Goal: Task Accomplishment & Management: Manage account settings

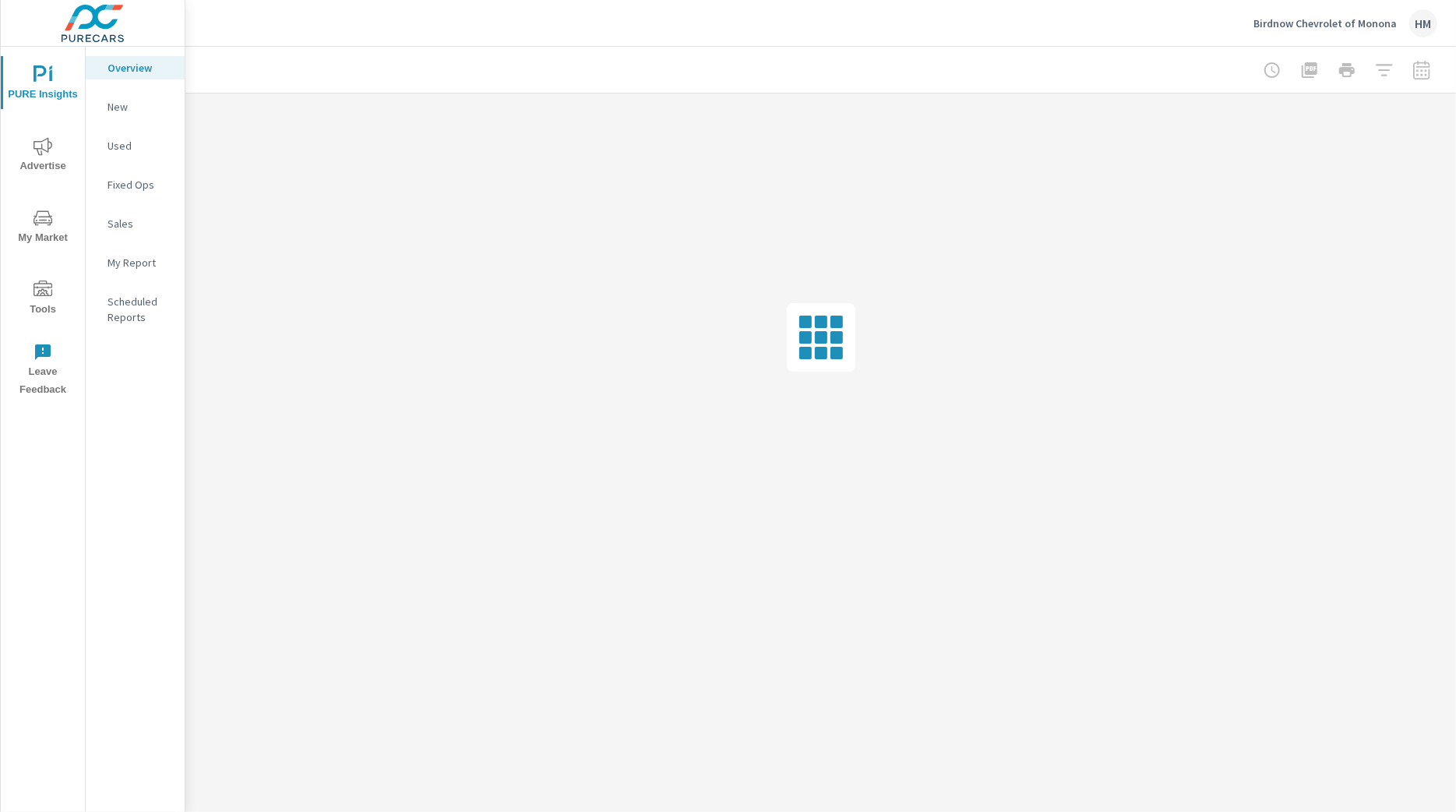
click at [44, 163] on span "Advertise" at bounding box center [42, 156] width 75 height 38
click at [124, 191] on p "Display" at bounding box center [140, 184] width 65 height 15
click at [1422, 67] on div at bounding box center [1347, 69] width 180 height 32
click at [1412, 75] on div at bounding box center [1347, 69] width 180 height 32
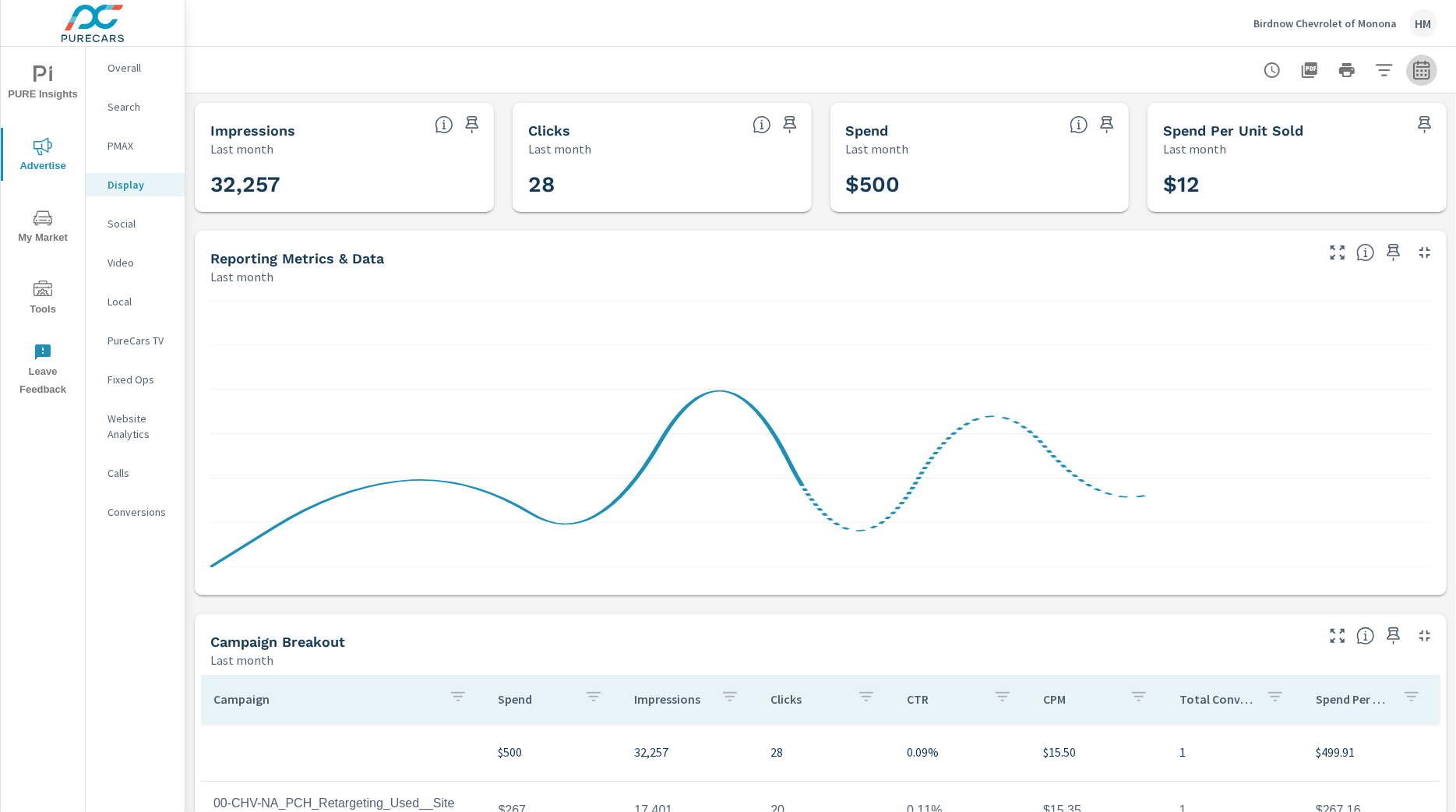
click at [1413, 75] on icon "button" at bounding box center [1422, 69] width 19 height 19
select select "Last month"
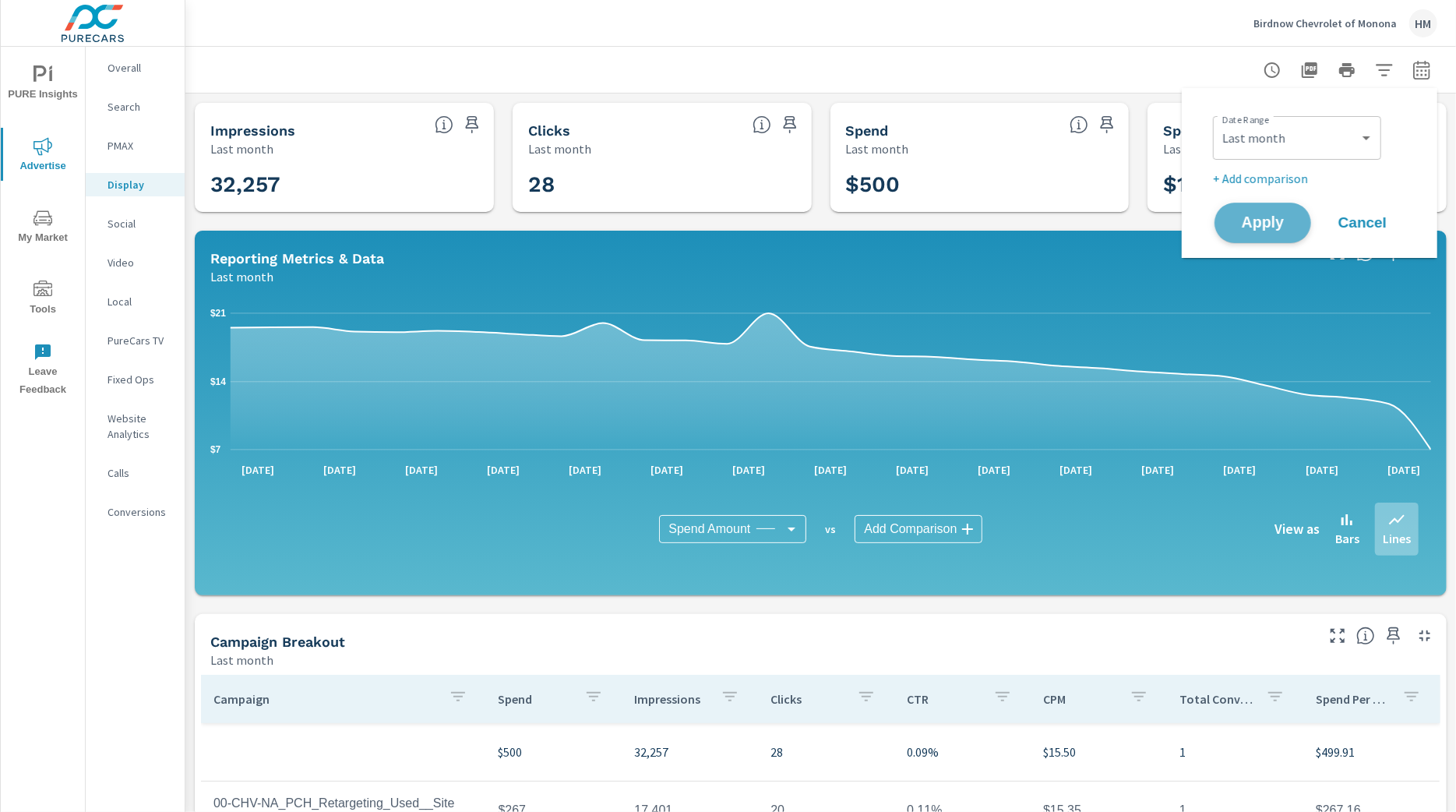
click at [1278, 215] on span "Apply" at bounding box center [1262, 223] width 64 height 14
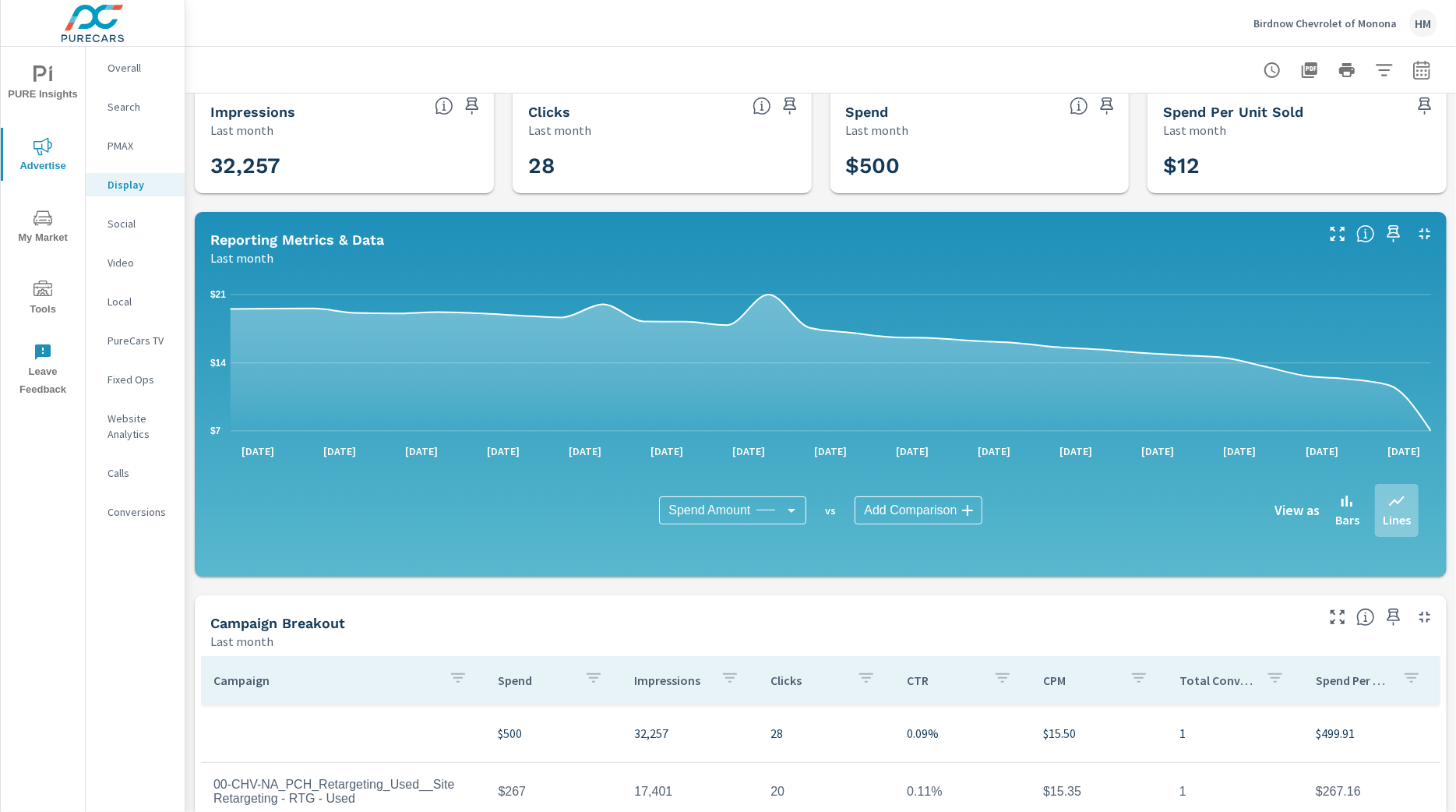
scroll to position [303, 0]
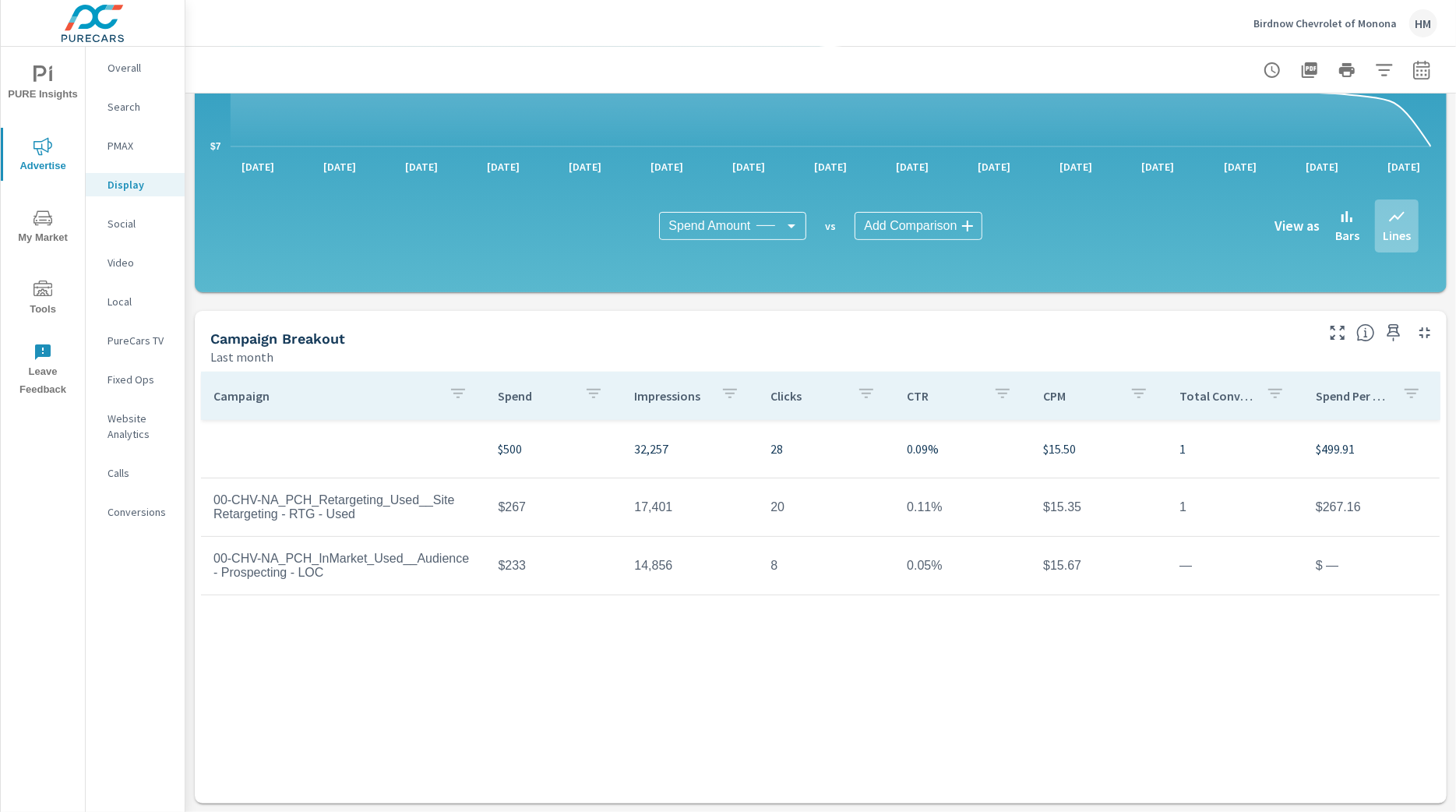
click at [1286, 23] on p "Birdnow Chevrolet of Monona" at bounding box center [1325, 23] width 143 height 14
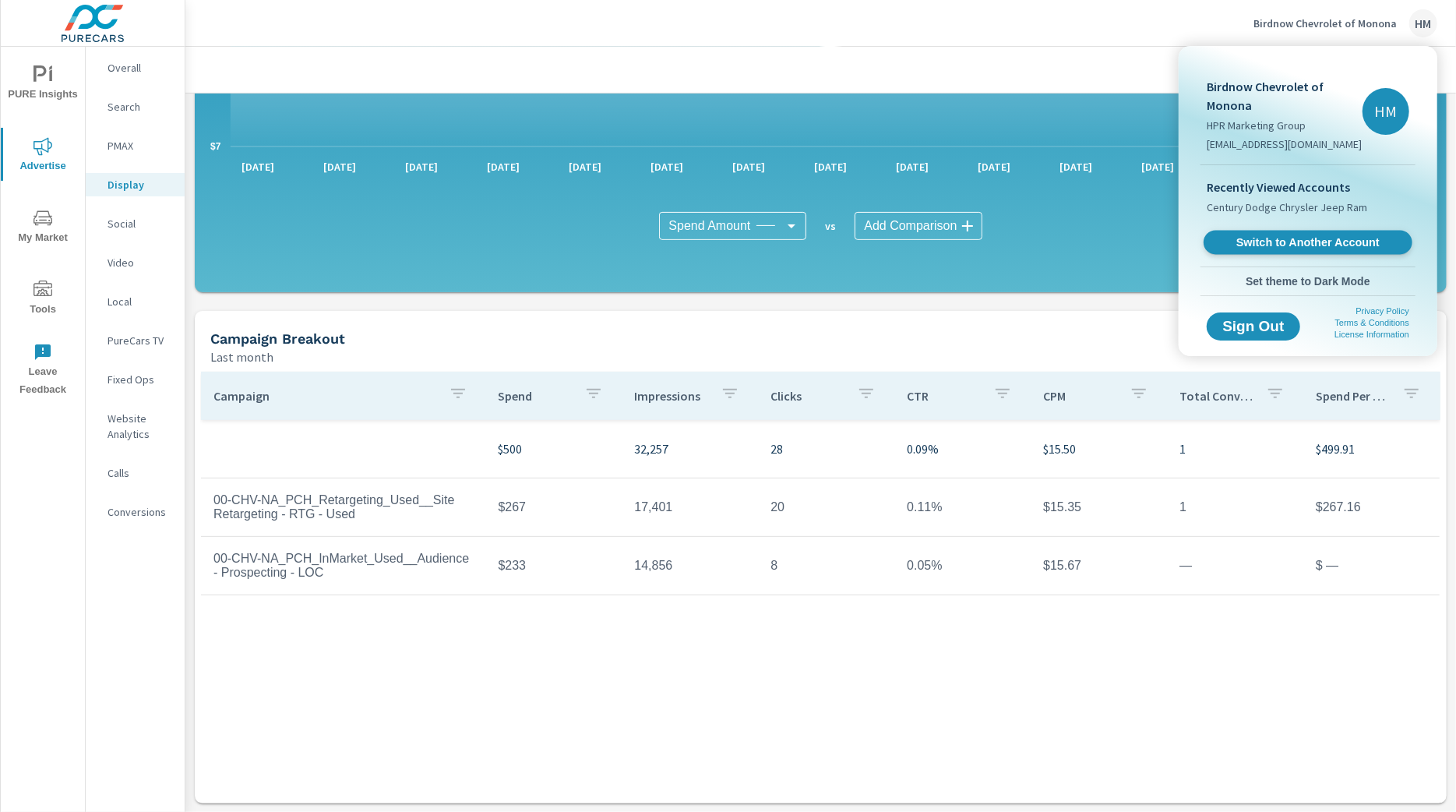
click at [1275, 238] on span "Switch to Another Account" at bounding box center [1308, 242] width 191 height 14
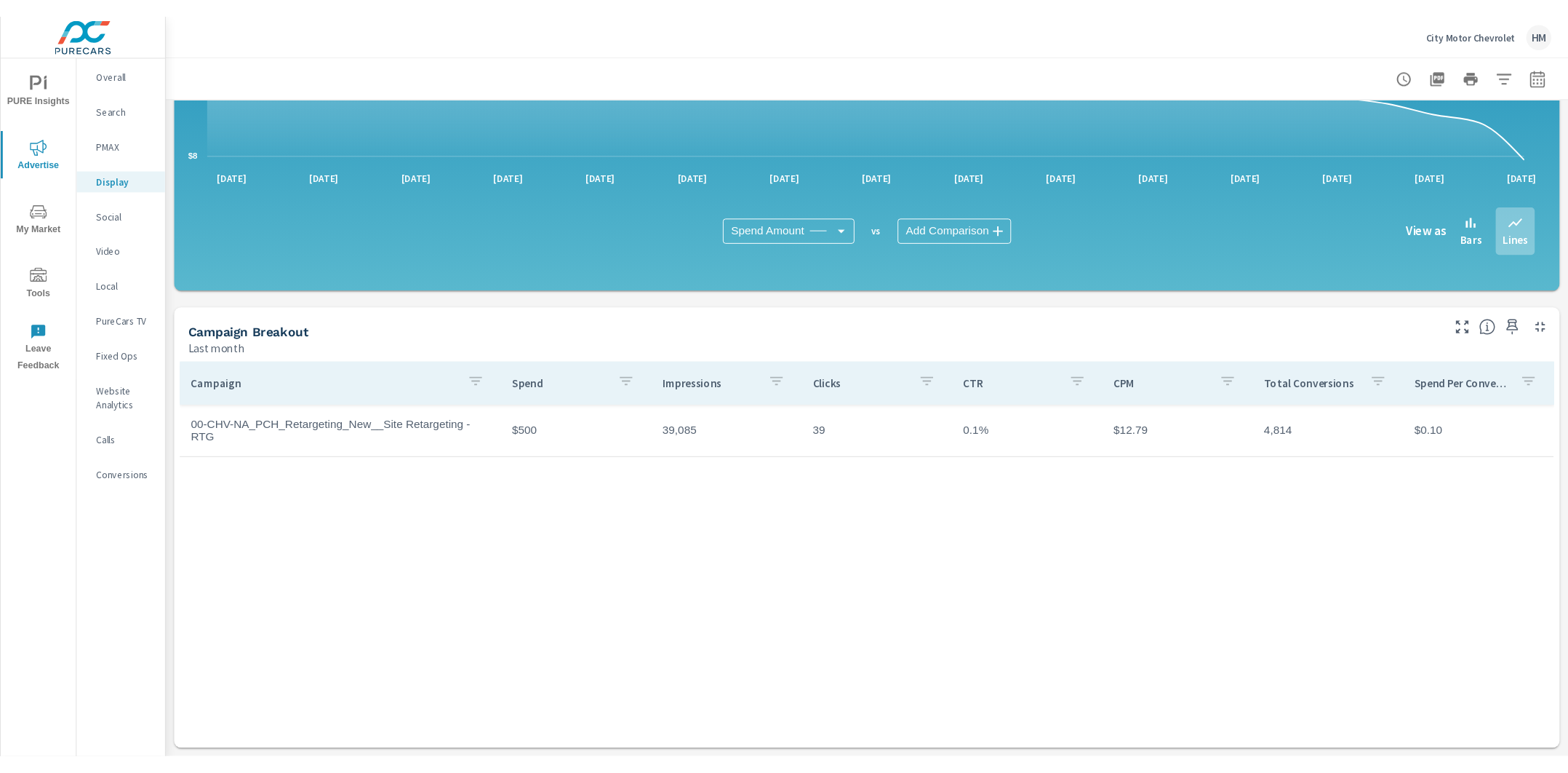
scroll to position [265, 0]
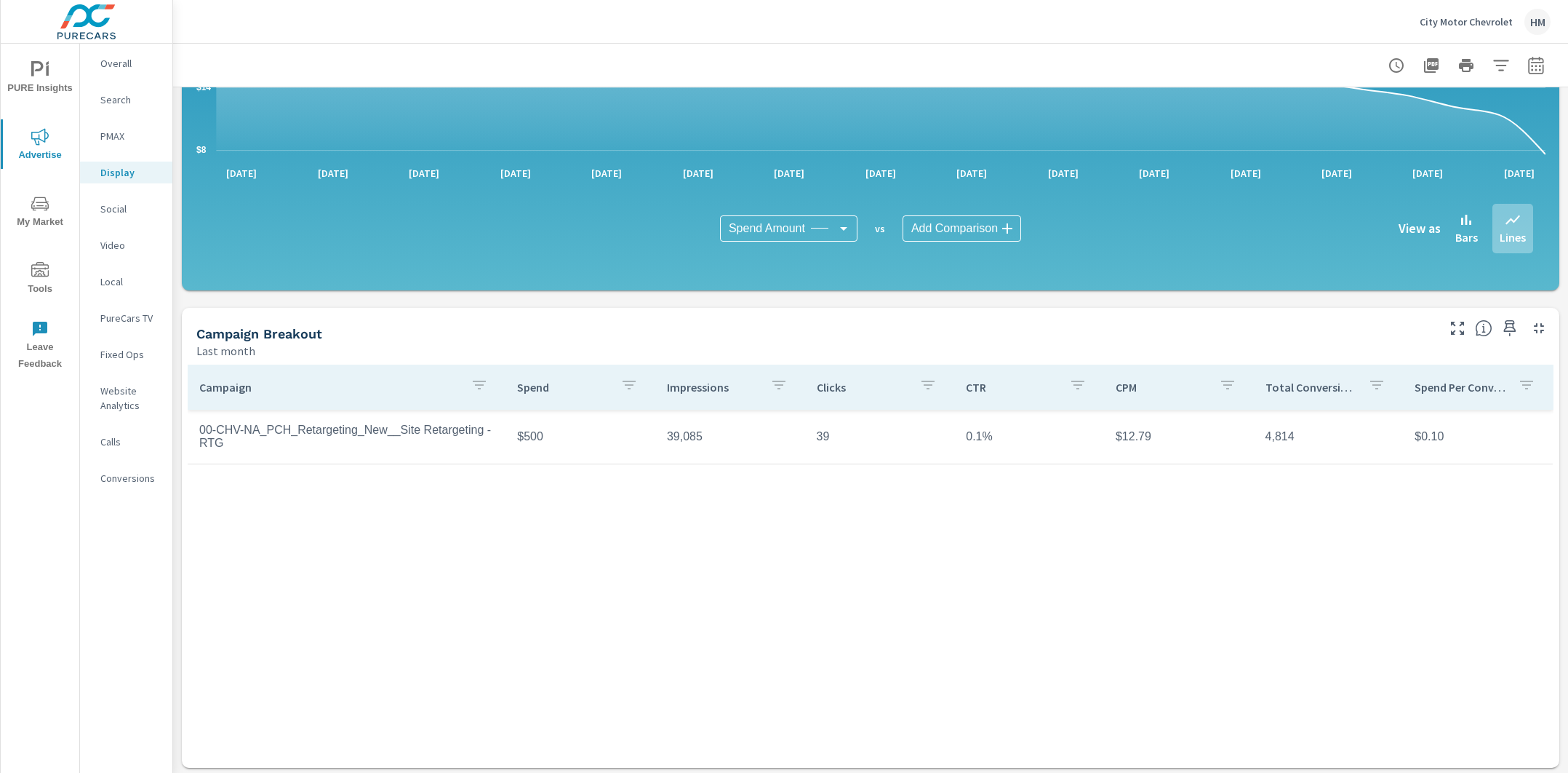
click at [1358, 15] on p "City Motor Chevrolet" at bounding box center [1466, 22] width 93 height 13
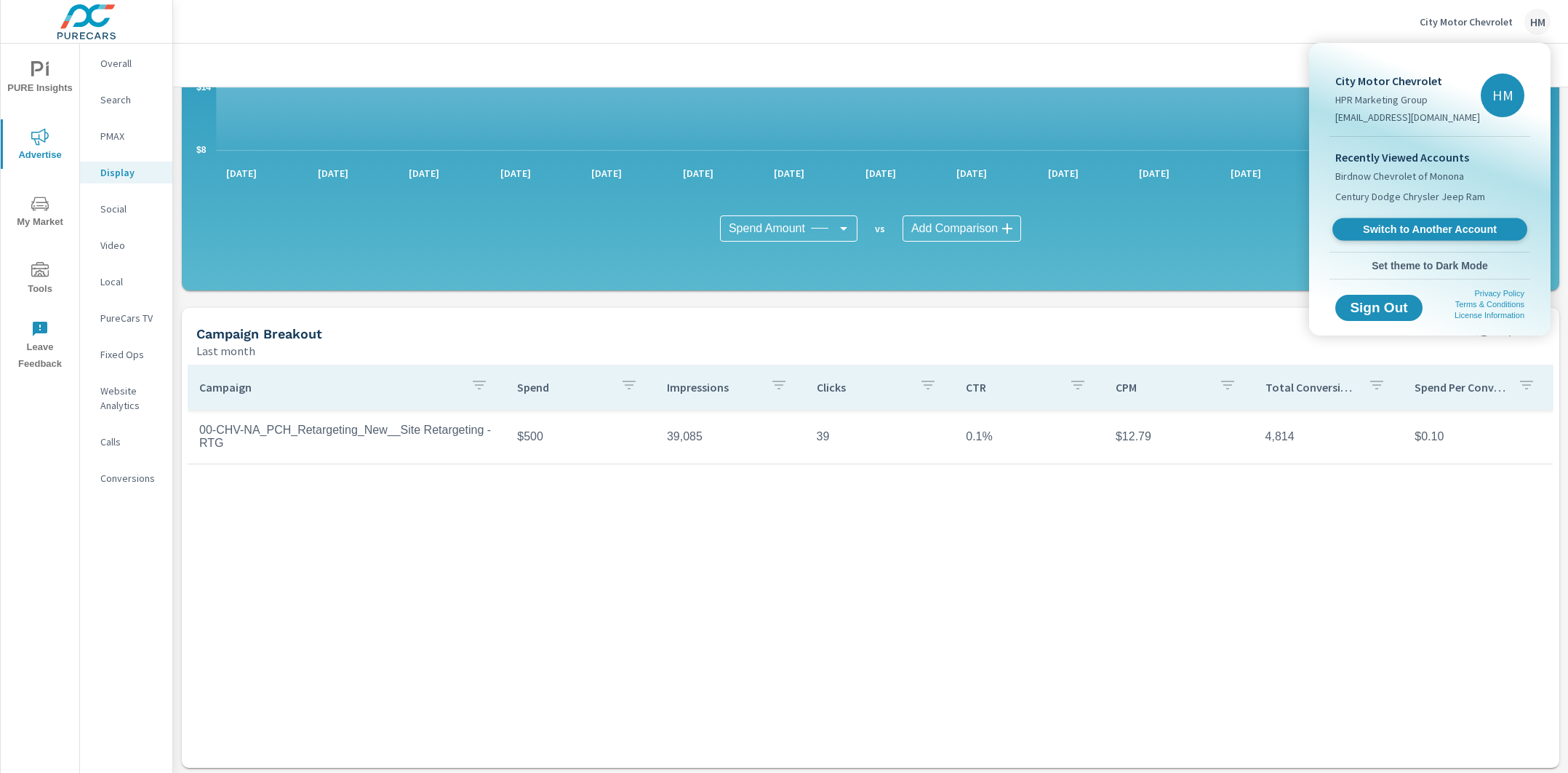
click at [1358, 225] on span "Switch to Another Account" at bounding box center [1430, 229] width 178 height 13
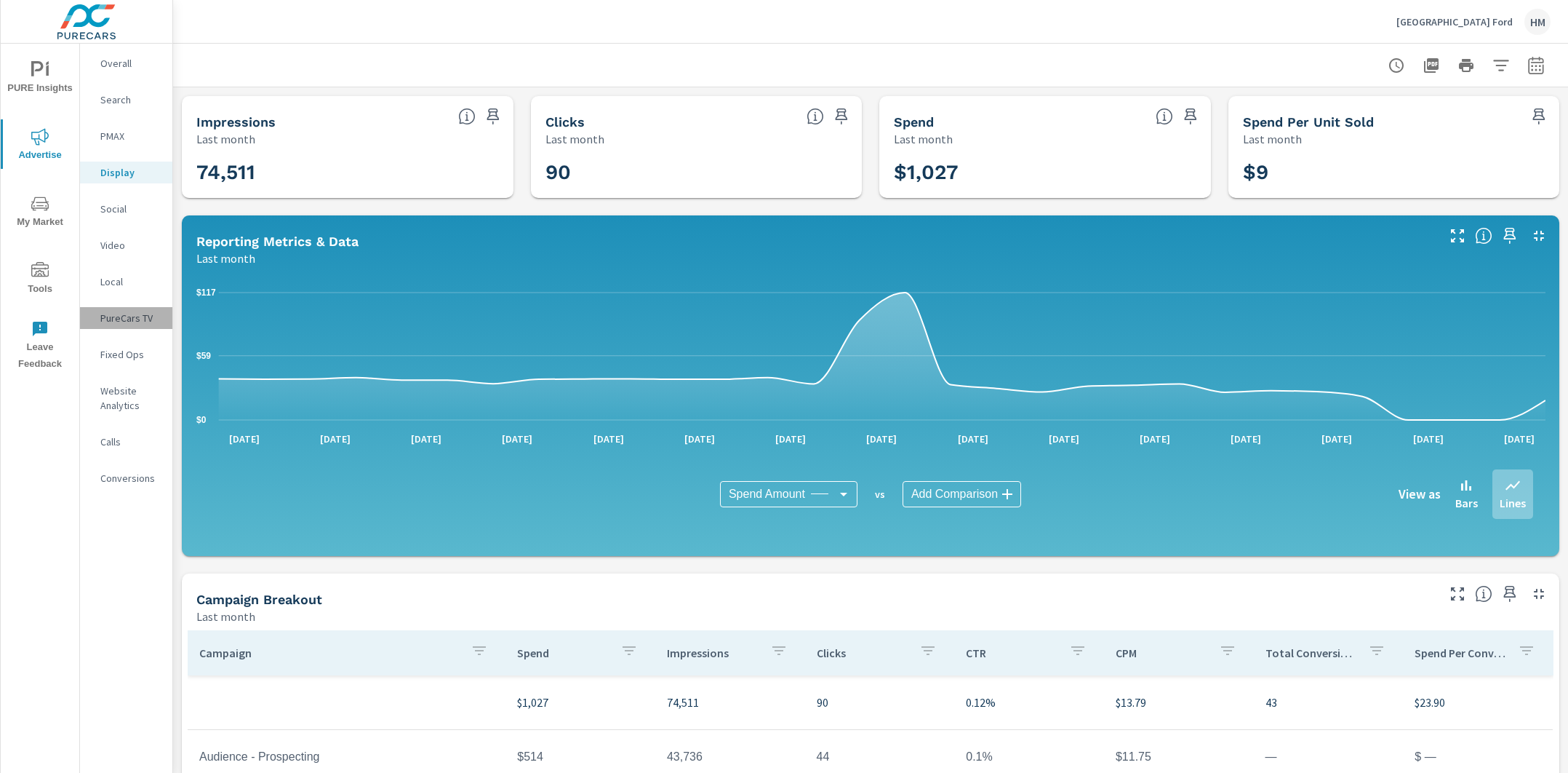
click at [129, 307] on div "PureCars TV" at bounding box center [126, 318] width 93 height 22
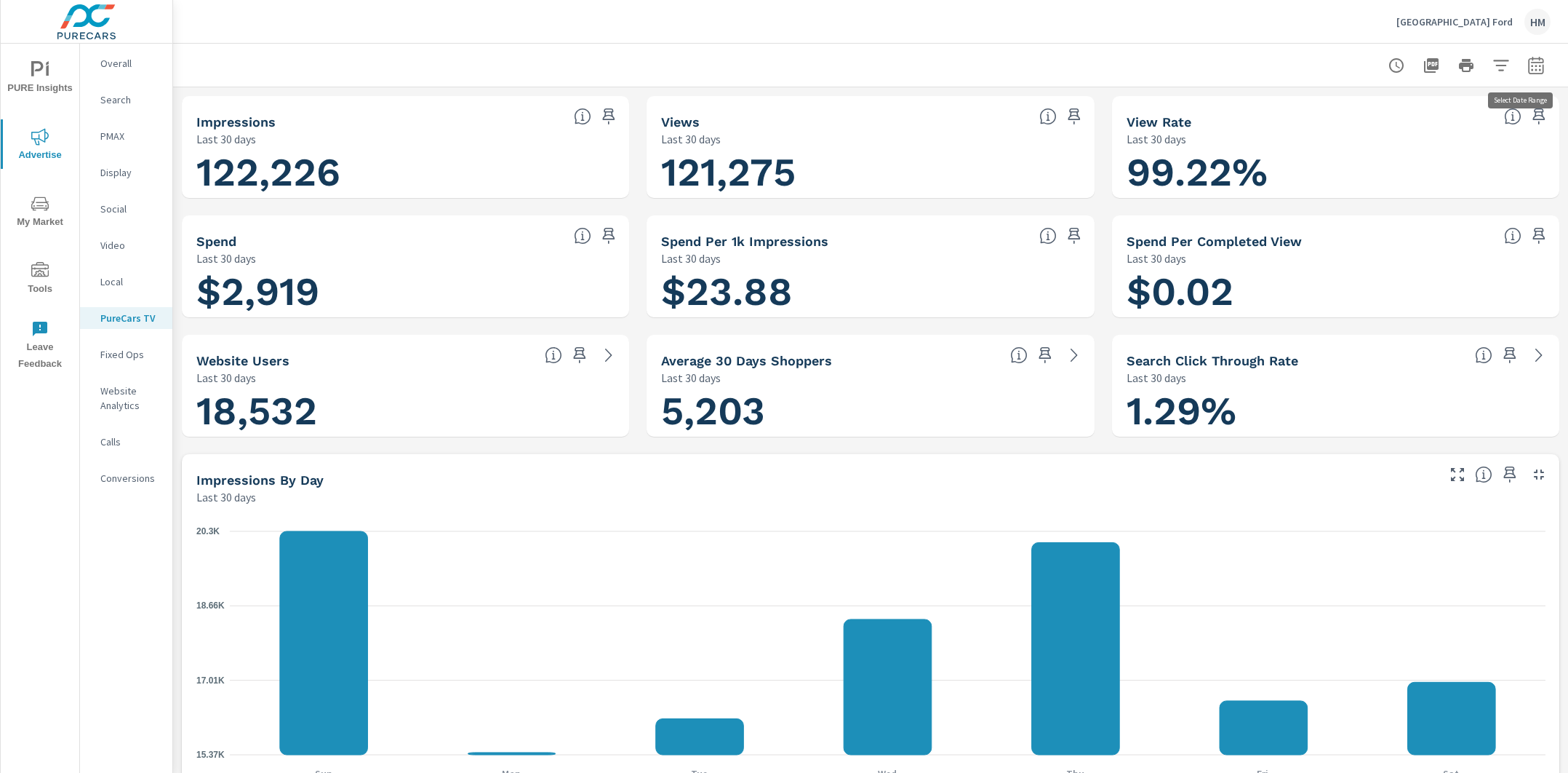
click at [1533, 56] on icon "button" at bounding box center [1536, 65] width 15 height 18
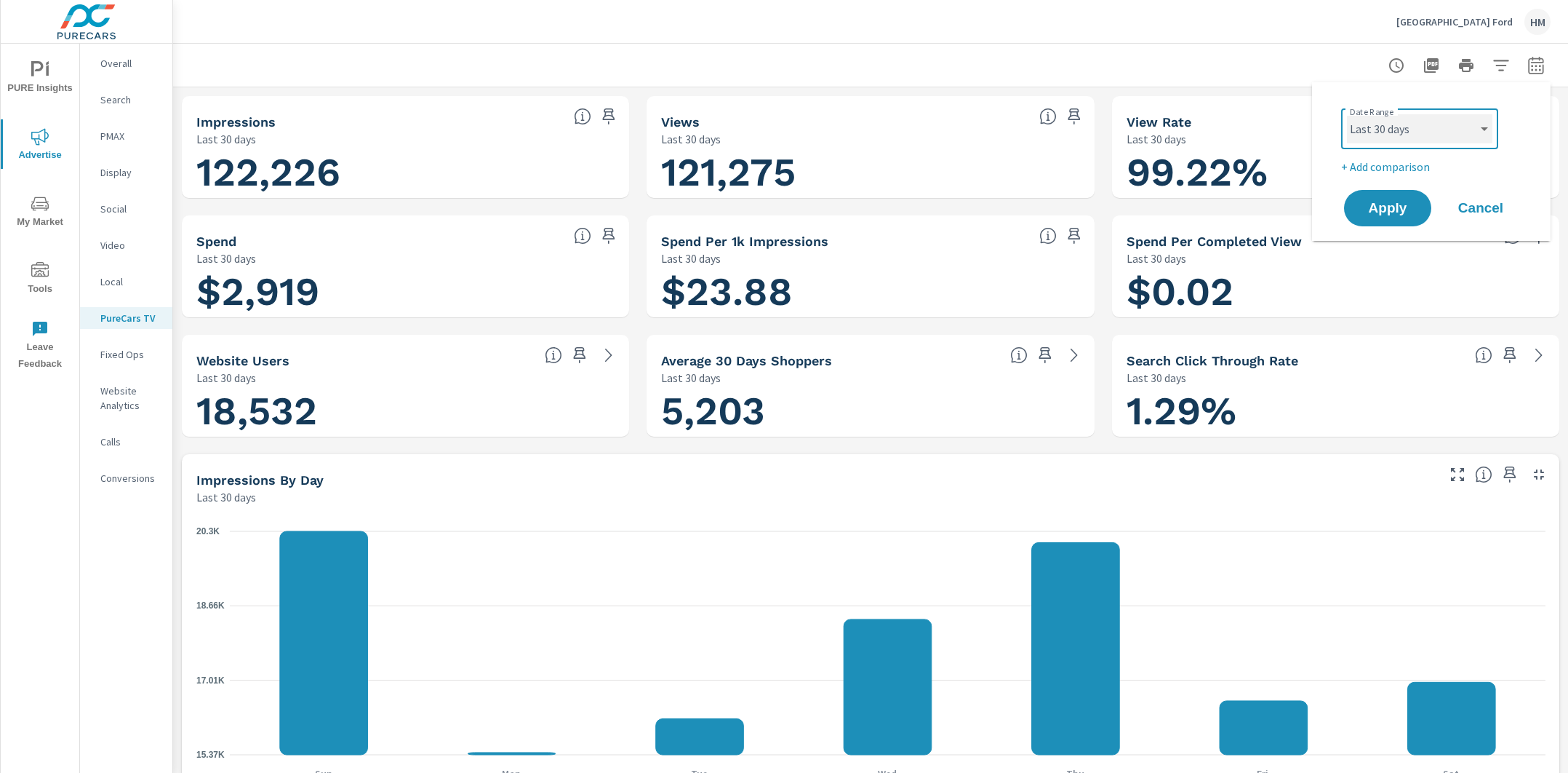
select select "Last month"
click at [1395, 224] on button "Apply" at bounding box center [1387, 208] width 90 height 38
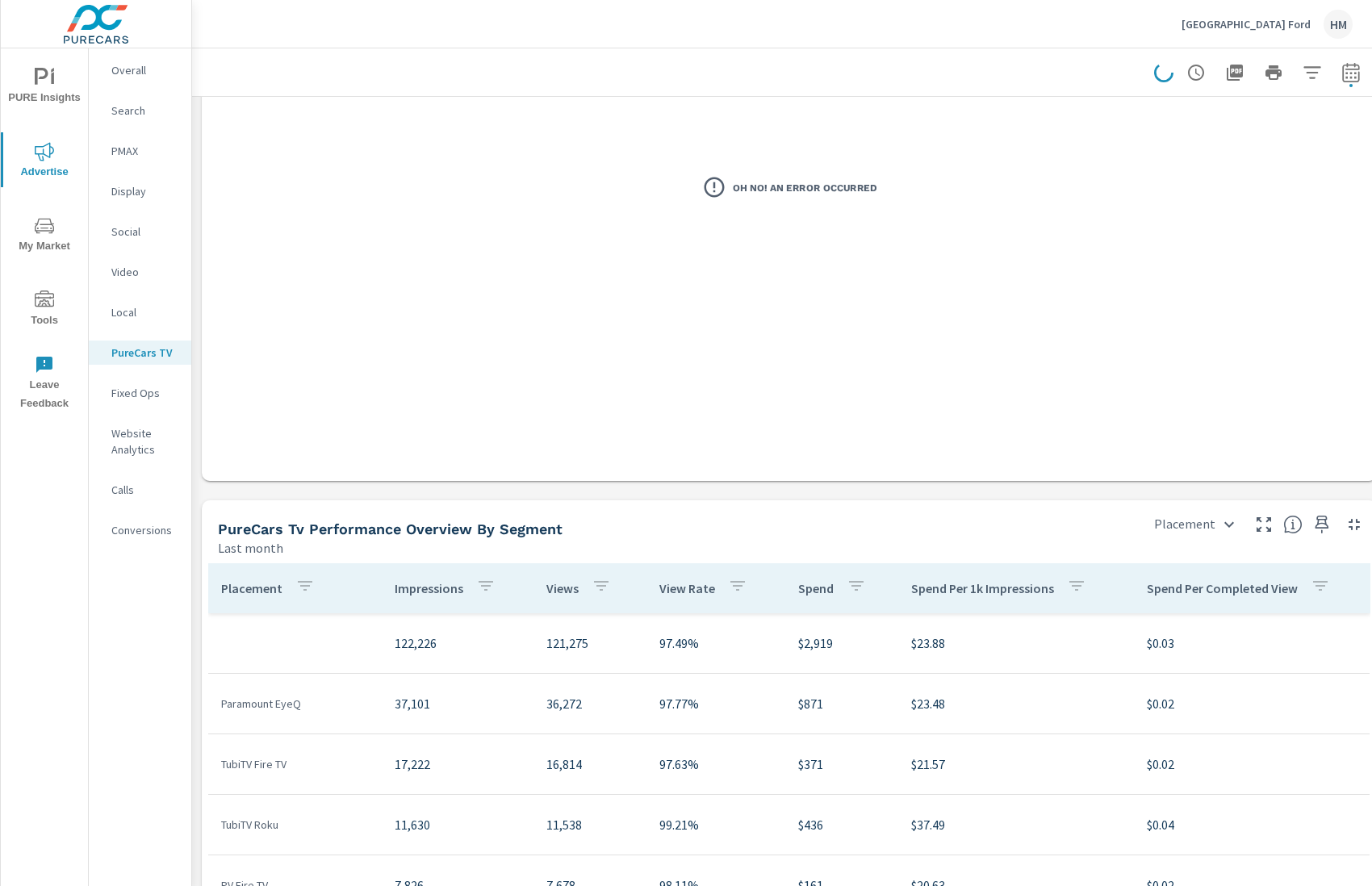
scroll to position [1865, 0]
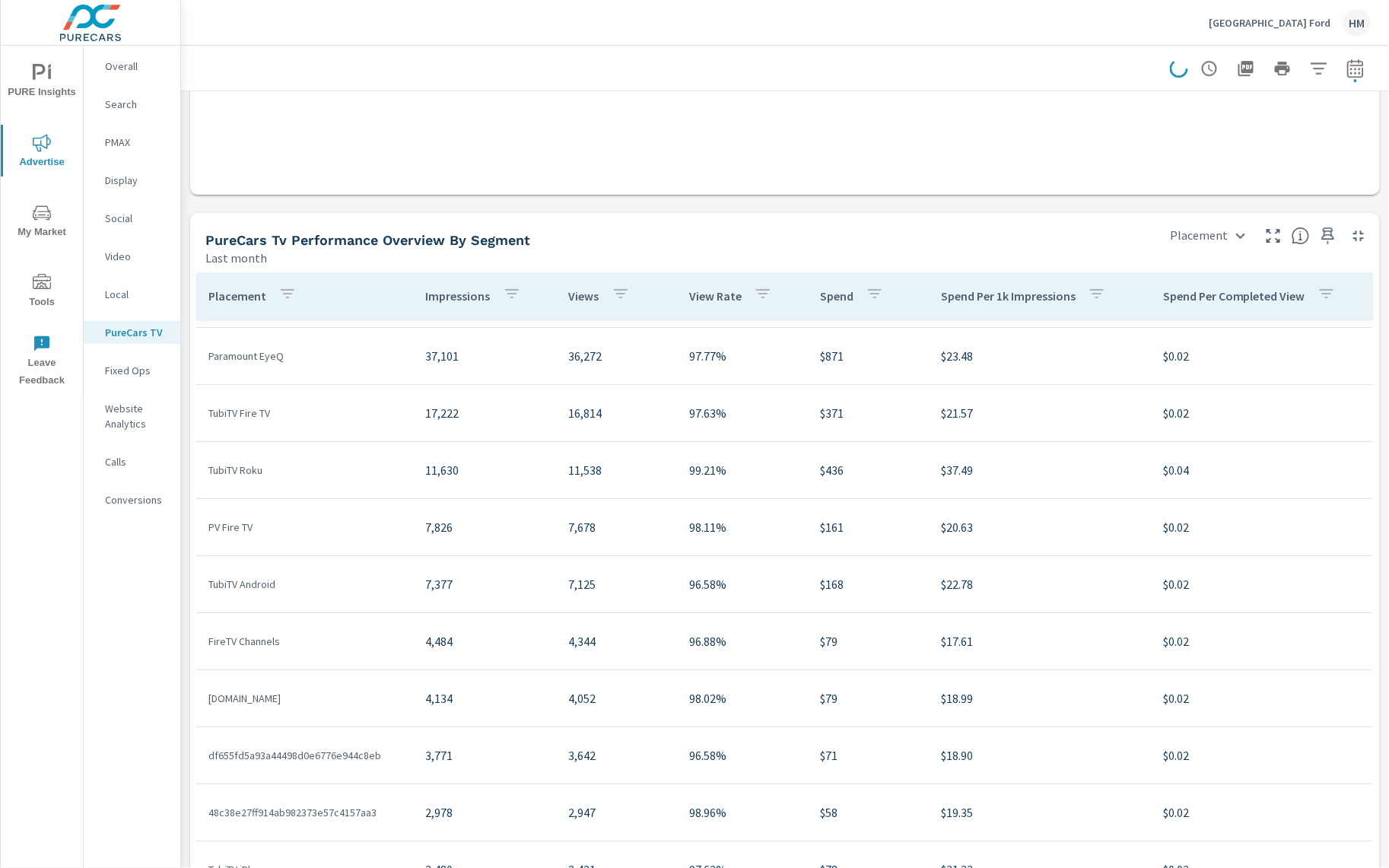
scroll to position [42, 0]
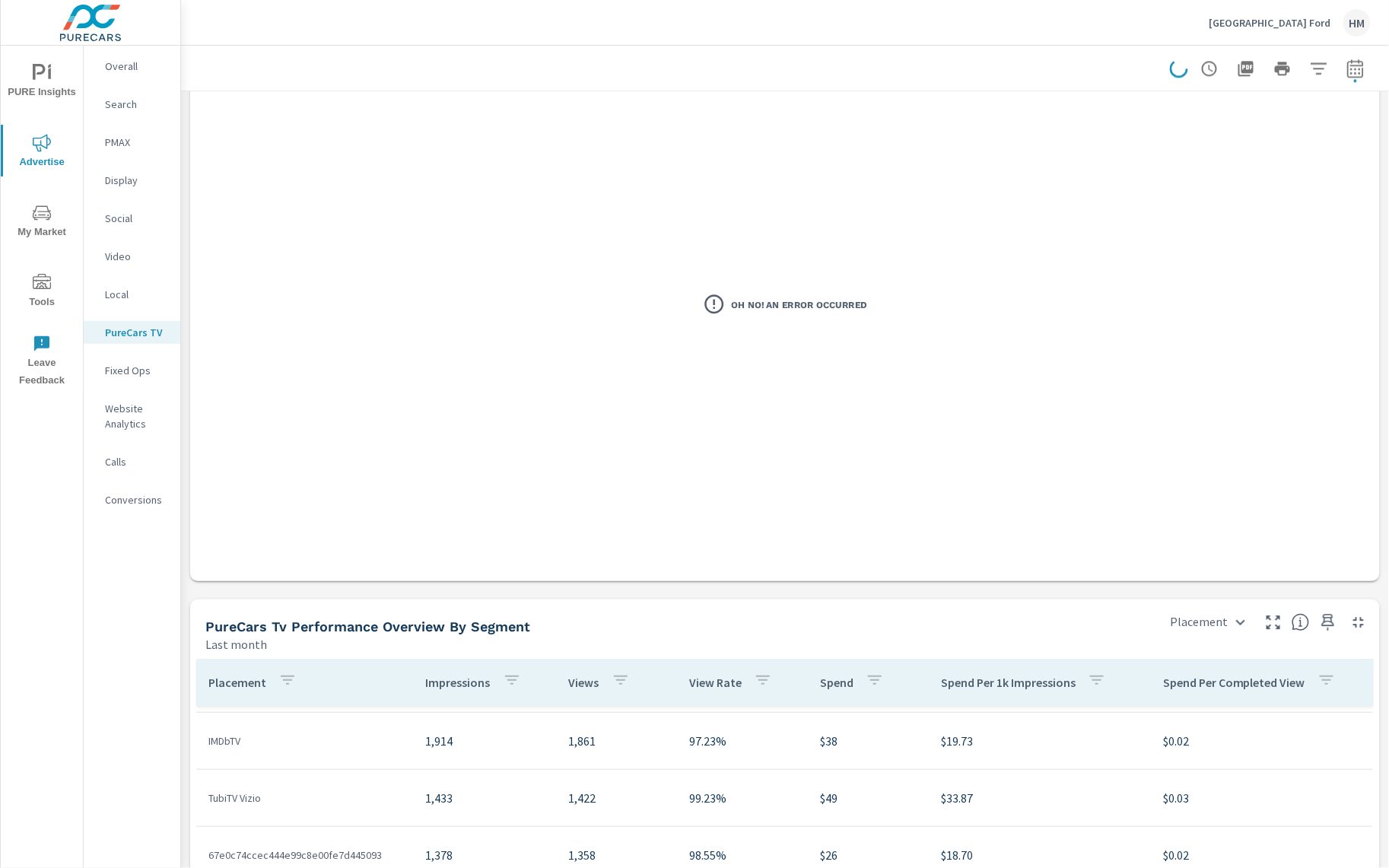
scroll to position [1586, 0]
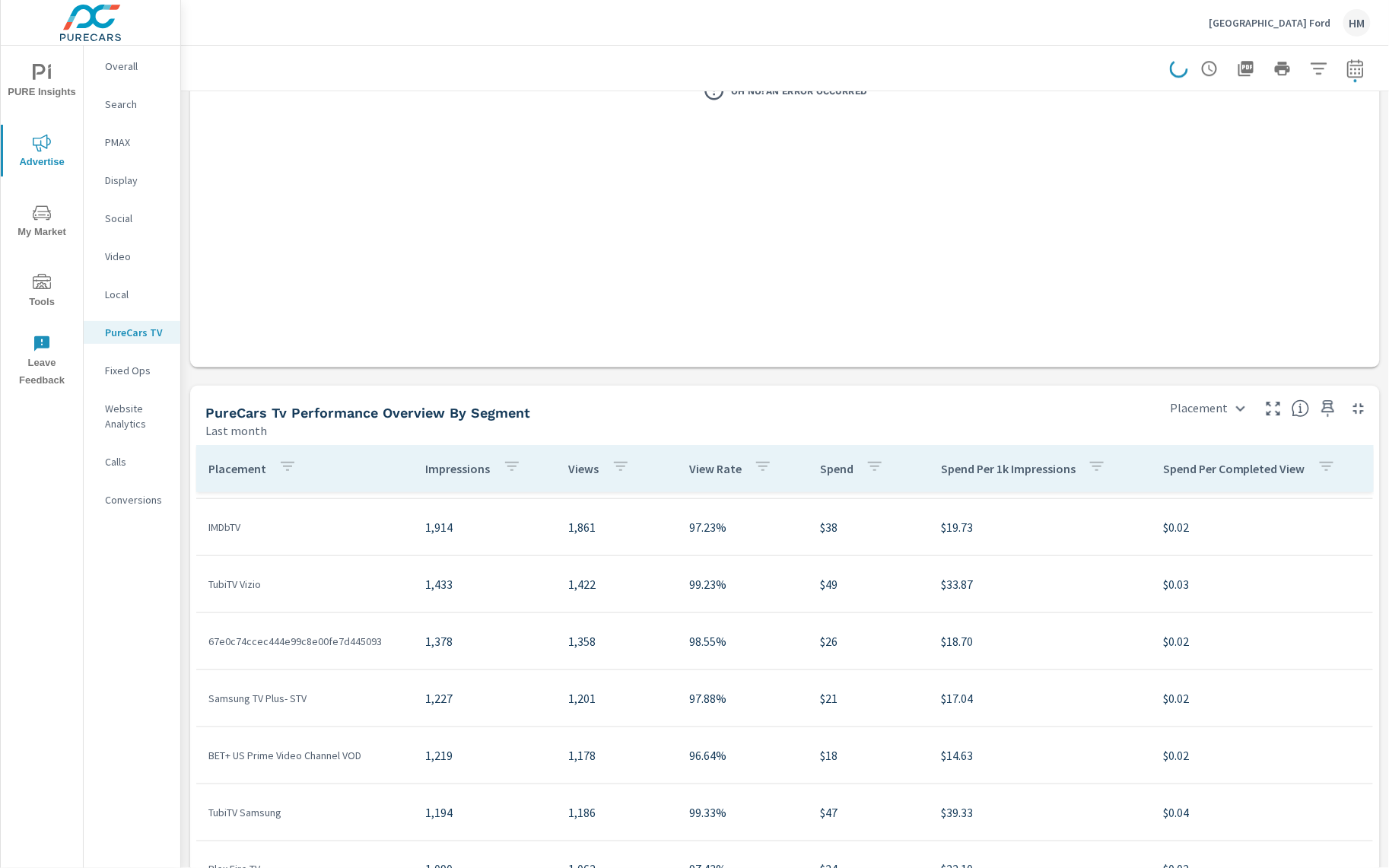
drag, startPoint x: 1380, startPoint y: 600, endPoint x: 1383, endPoint y: 643, distance: 43.1
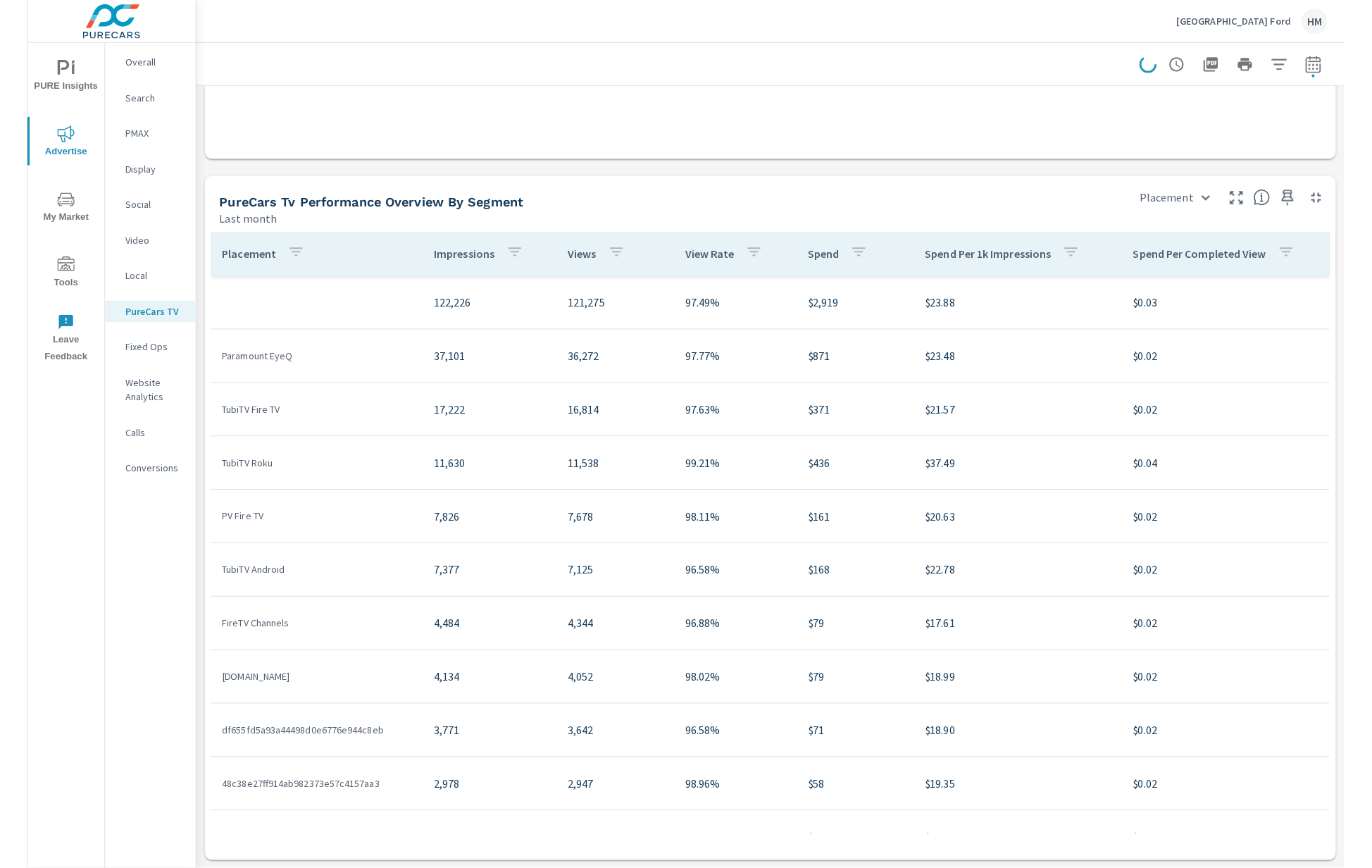
scroll to position [1642, 0]
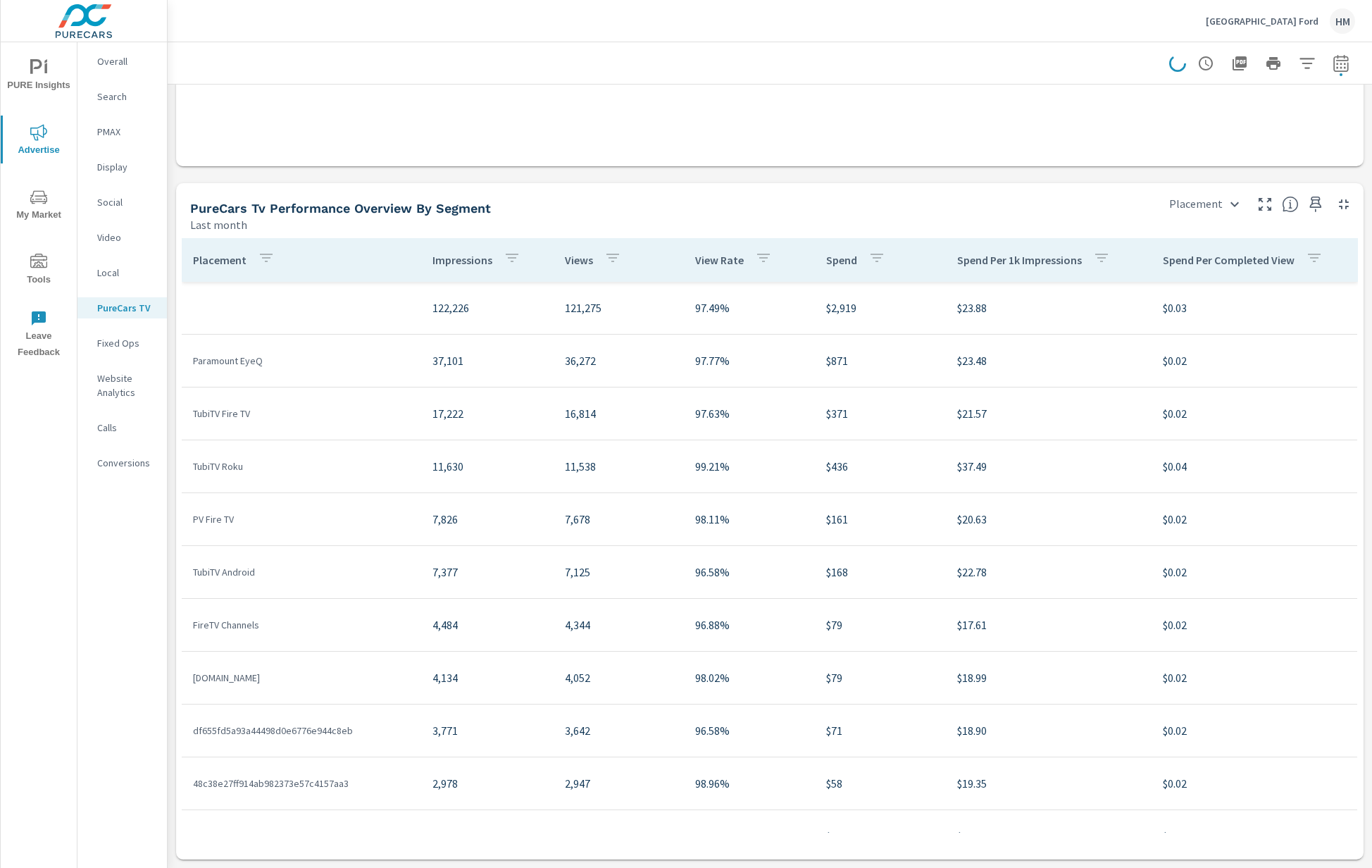
click at [1272, 20] on p "[GEOGRAPHIC_DATA] Ford" at bounding box center [1263, 21] width 112 height 13
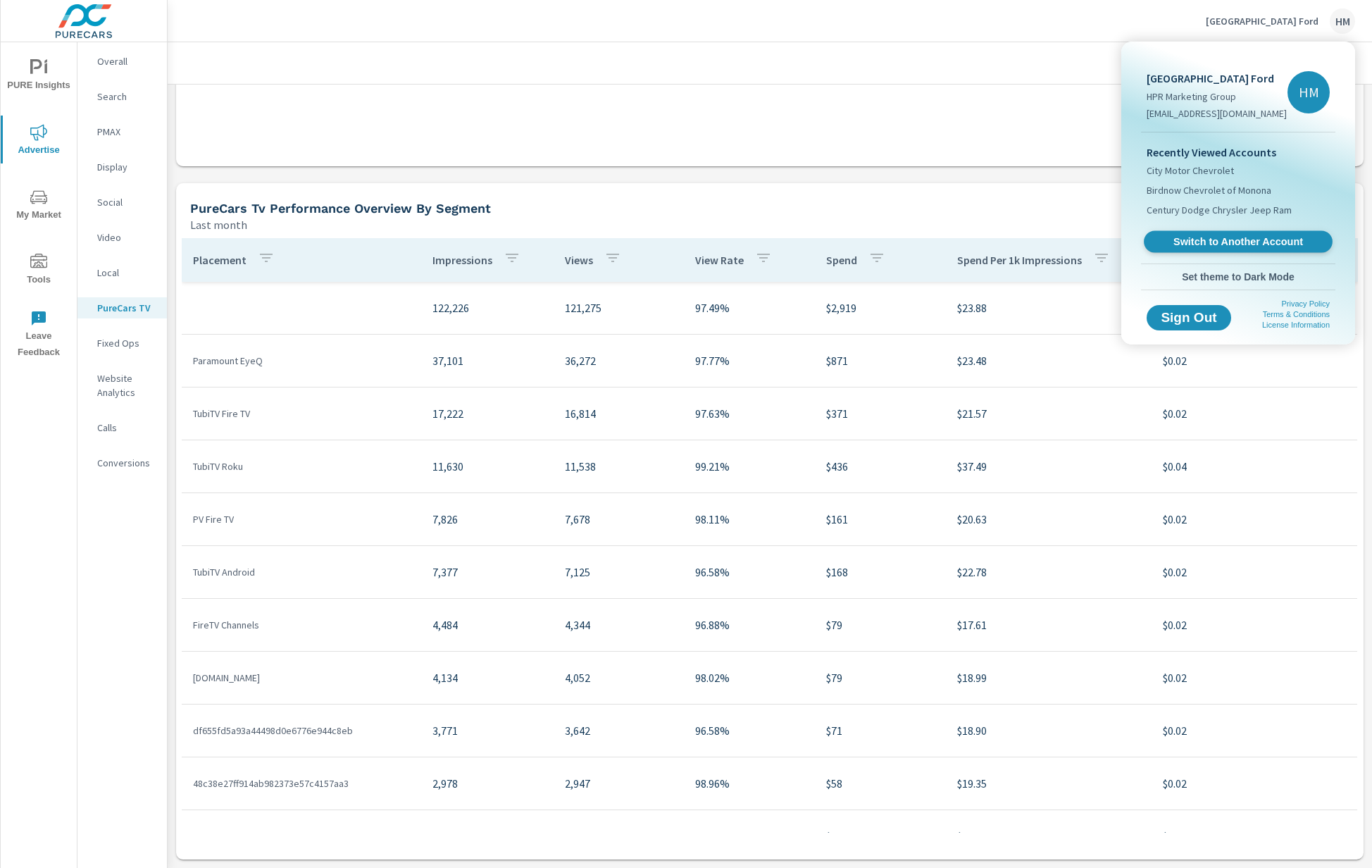
click at [1227, 242] on span "Switch to Another Account" at bounding box center [1238, 242] width 173 height 13
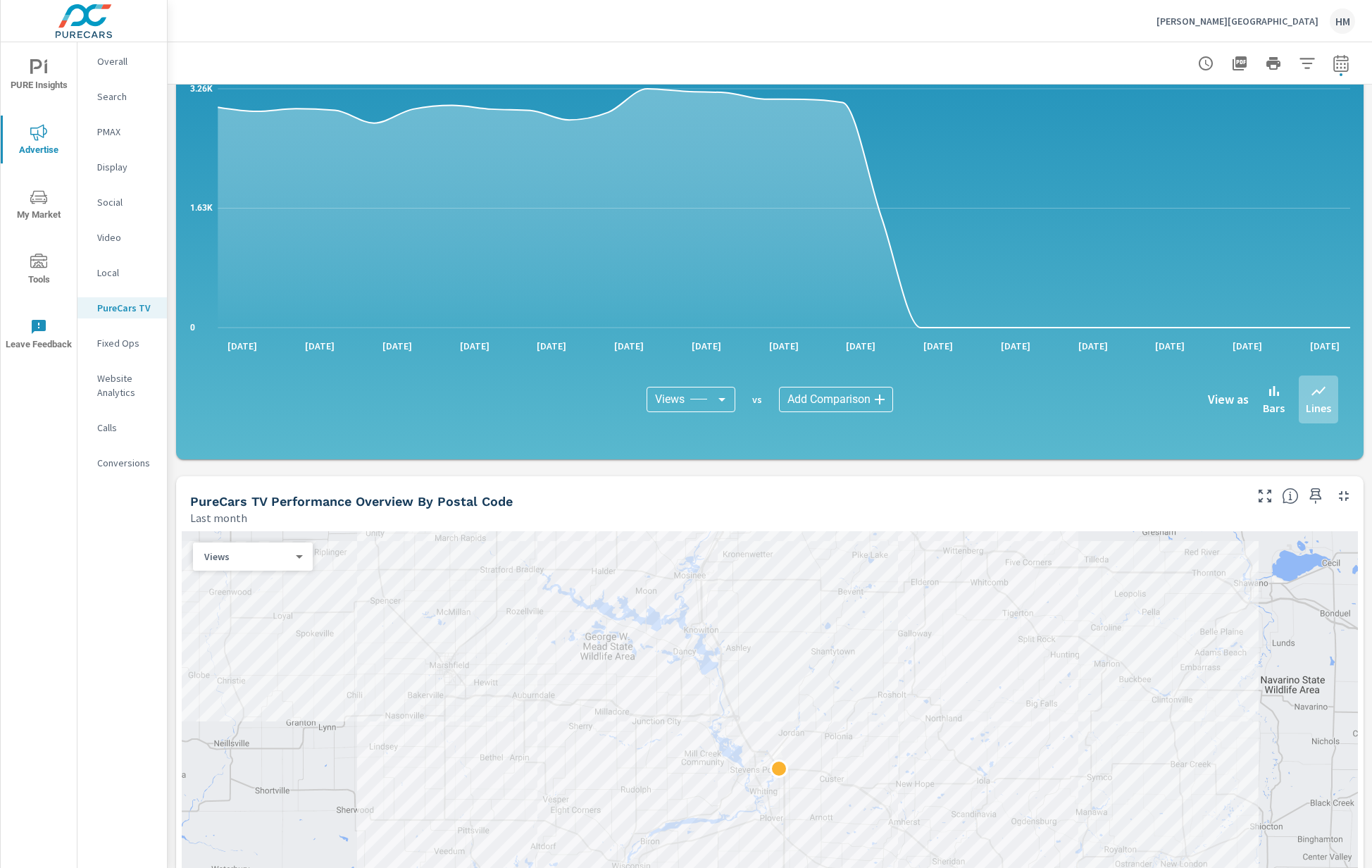
scroll to position [938, 0]
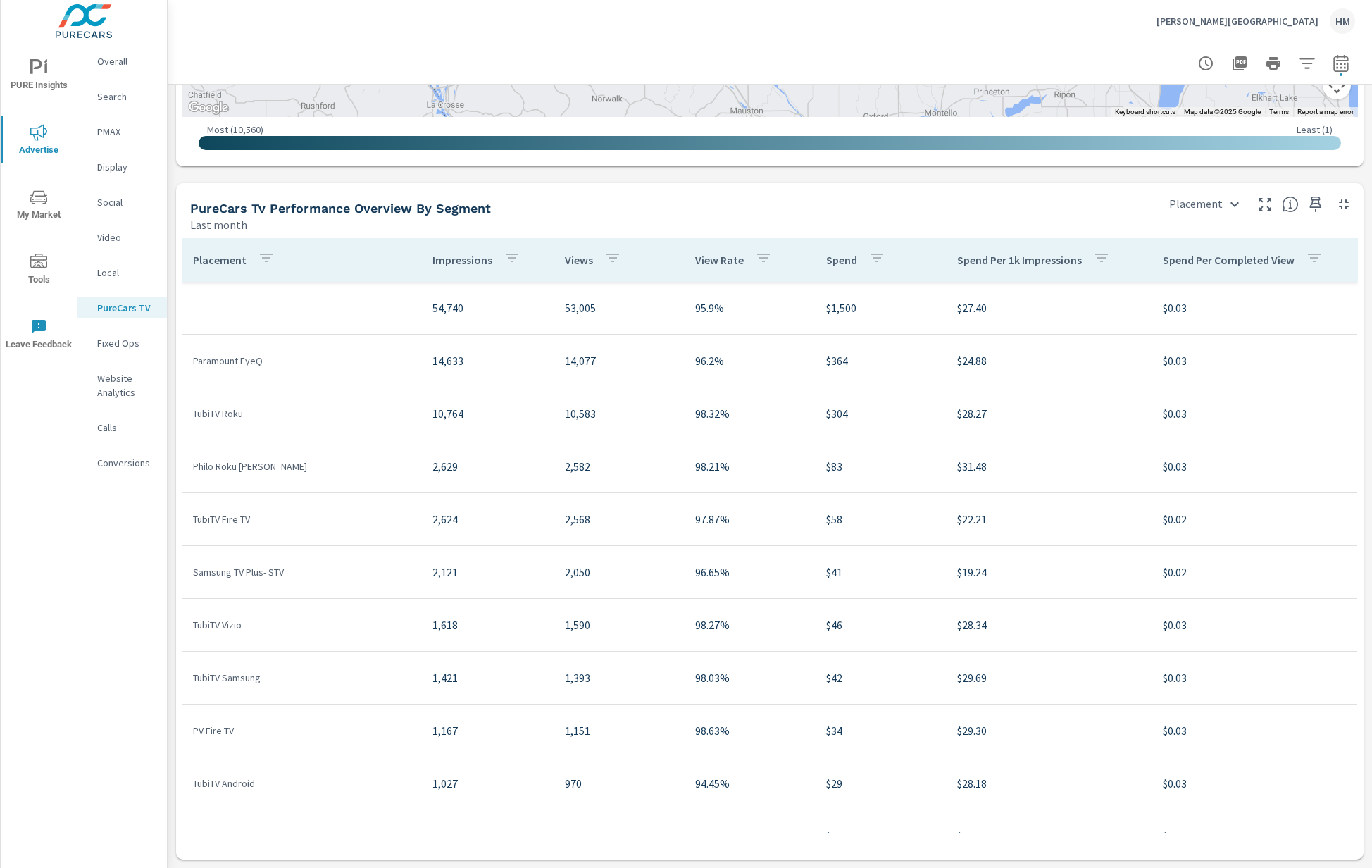
scroll to position [883, 0]
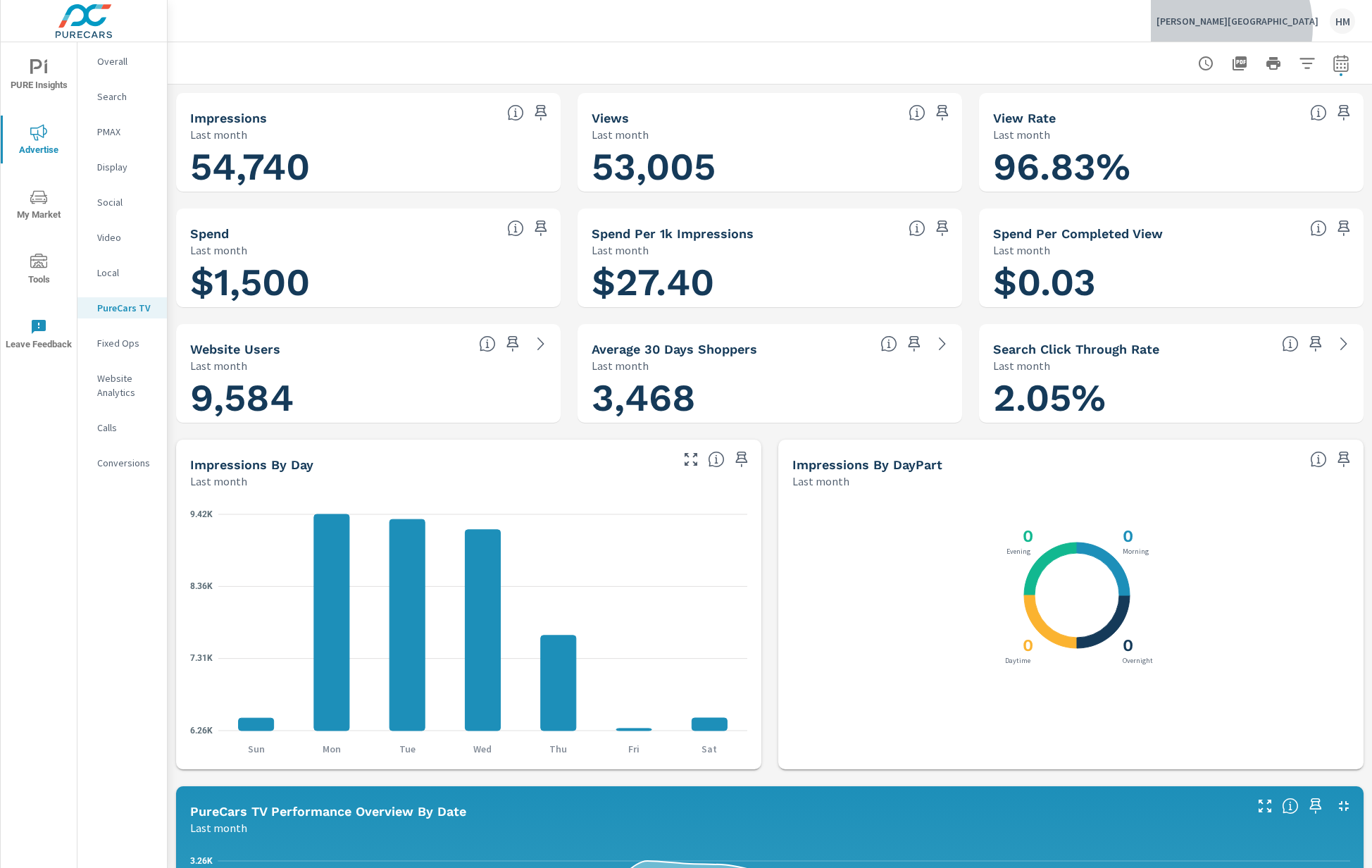
click at [1260, 27] on div "[PERSON_NAME][GEOGRAPHIC_DATA] HM" at bounding box center [1256, 20] width 199 height 25
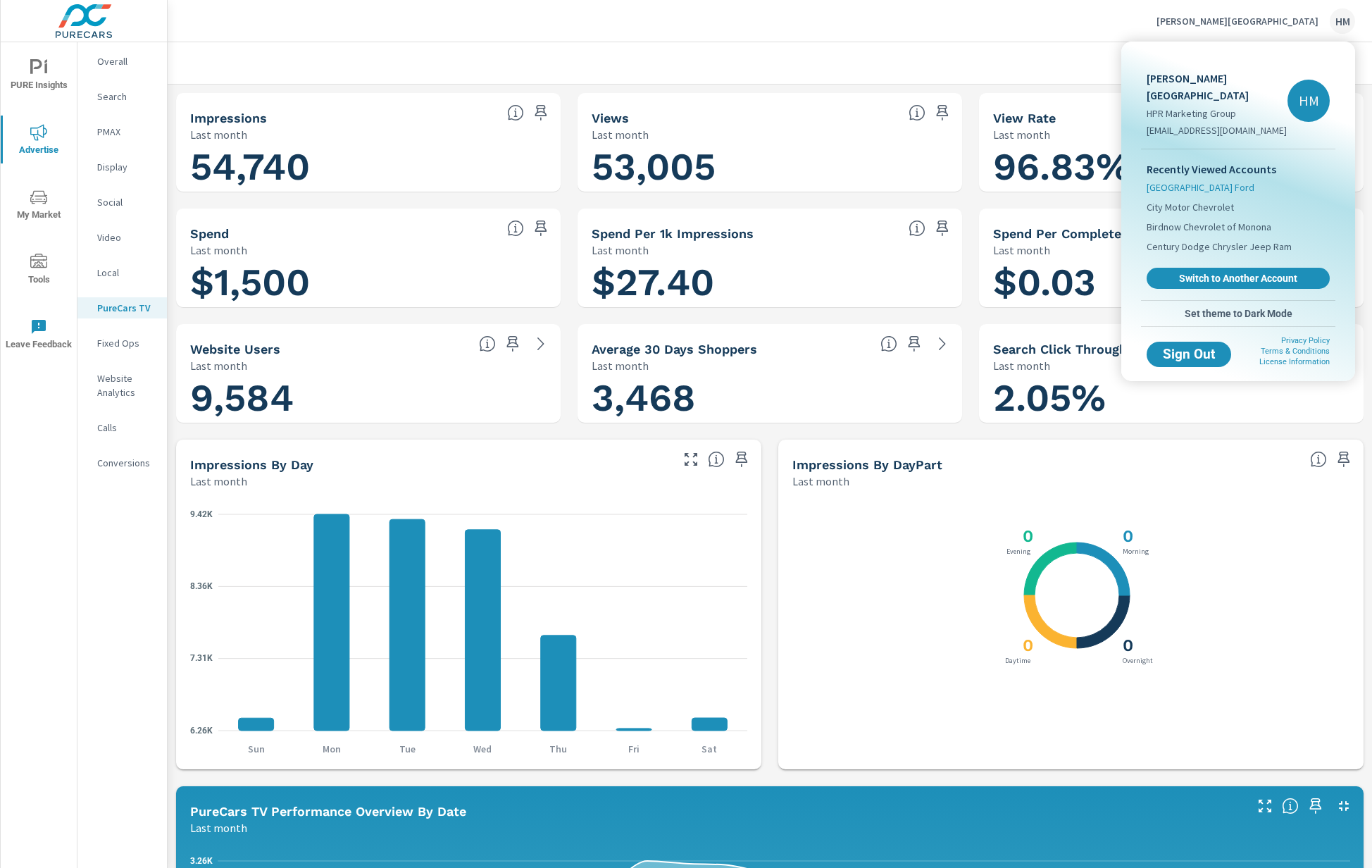
click at [1196, 180] on span "[GEOGRAPHIC_DATA] Ford" at bounding box center [1201, 187] width 108 height 14
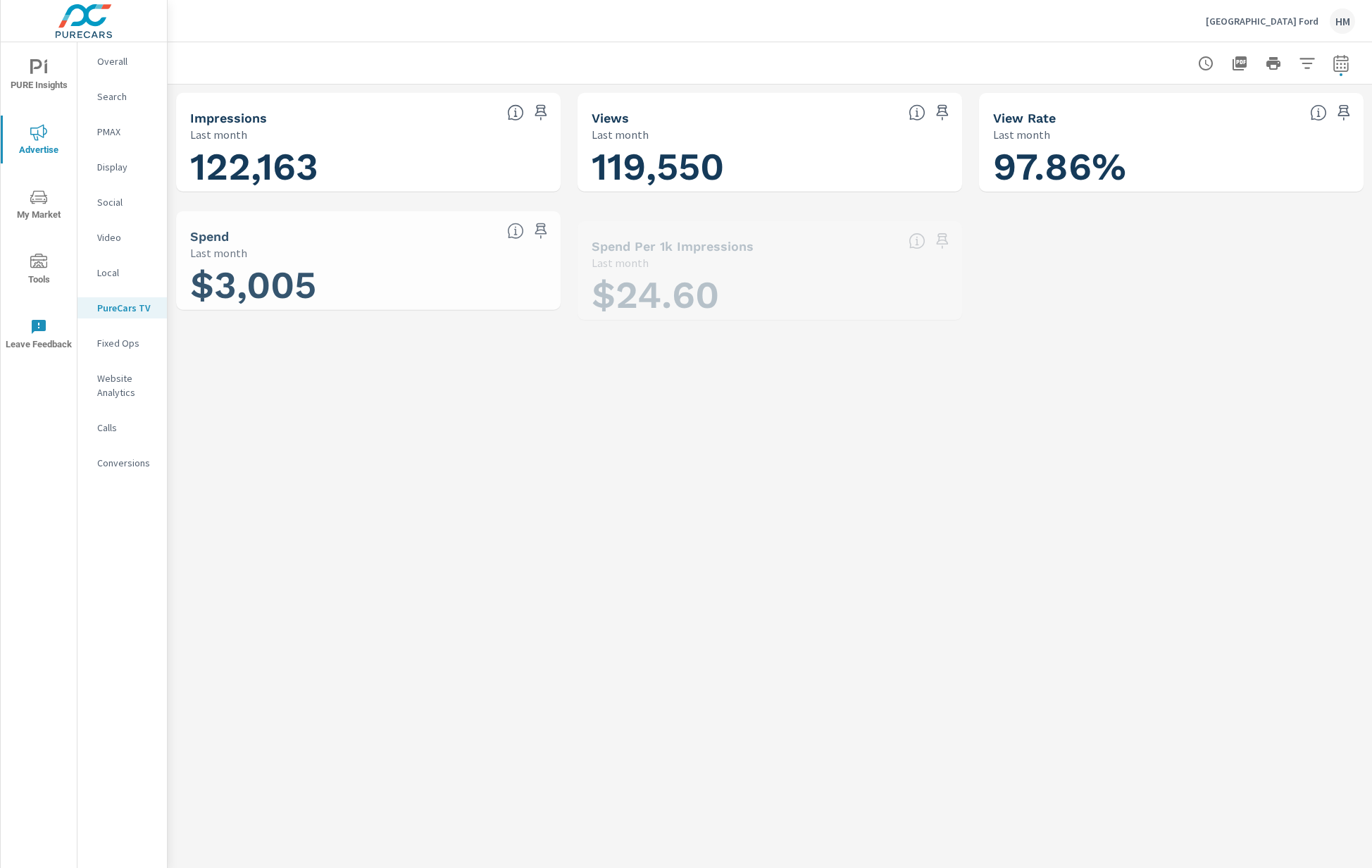
scroll to position [527, 0]
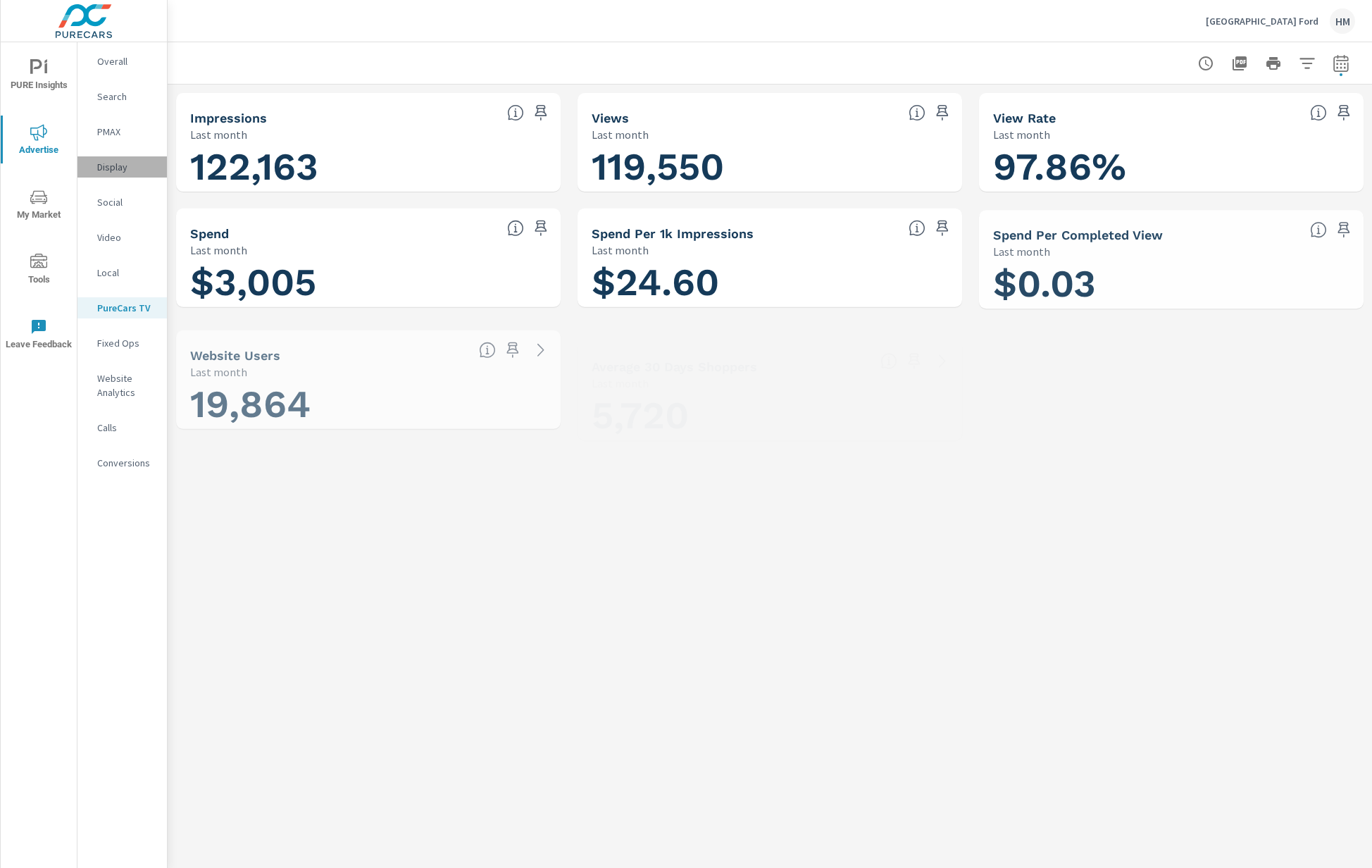
click at [125, 164] on p "Display" at bounding box center [126, 166] width 59 height 14
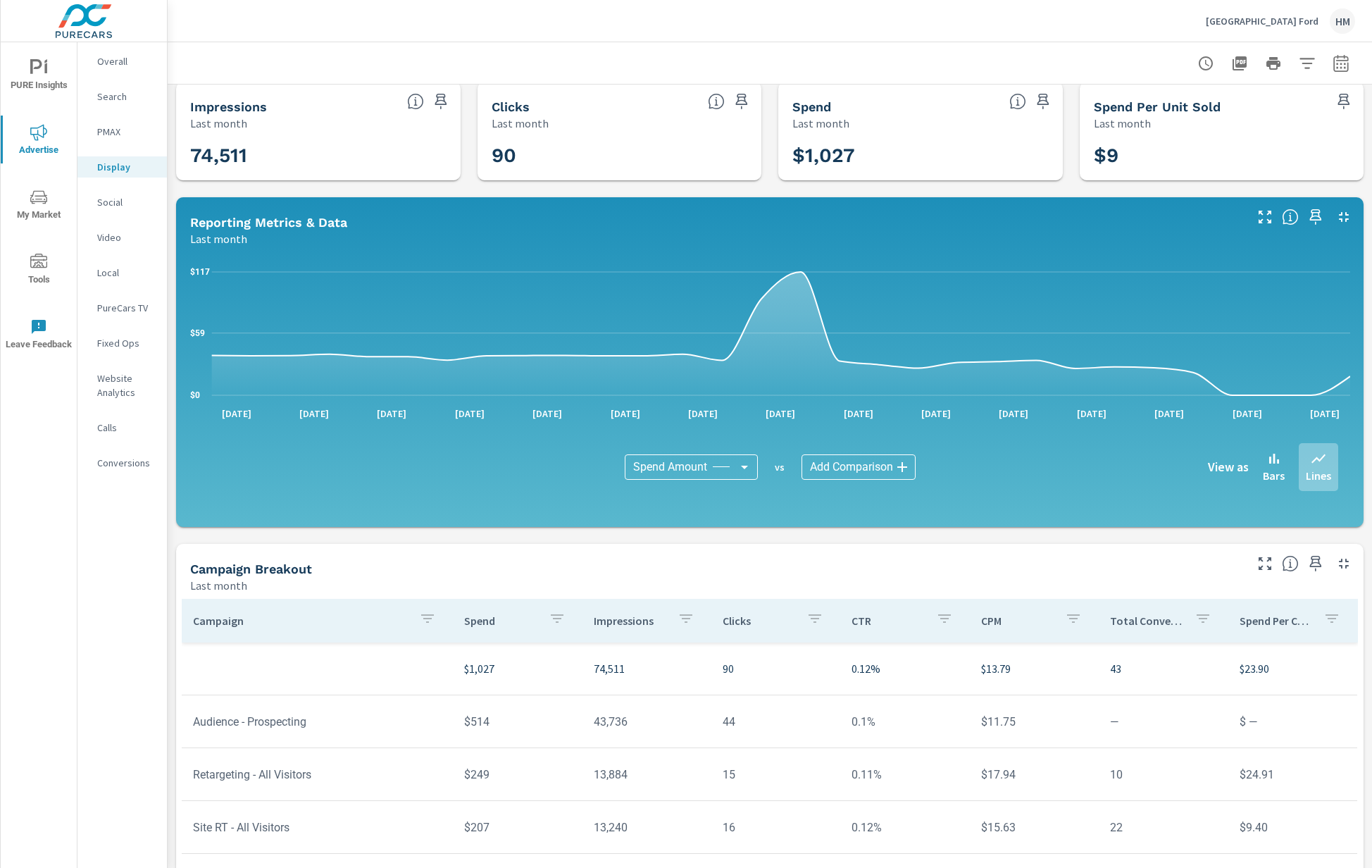
scroll to position [141, 0]
